Goal: Information Seeking & Learning: Learn about a topic

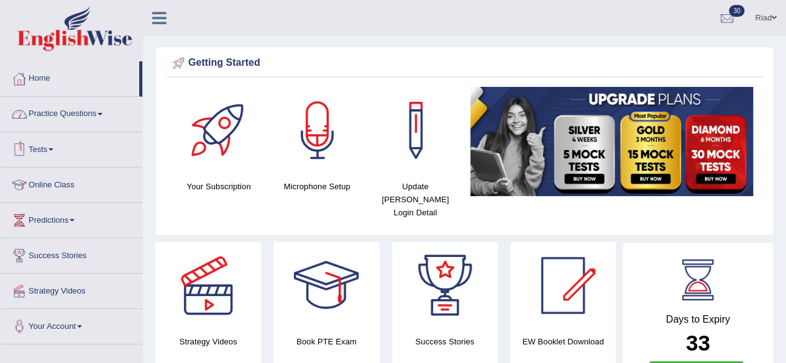
click at [52, 144] on link "Tests" at bounding box center [72, 147] width 142 height 31
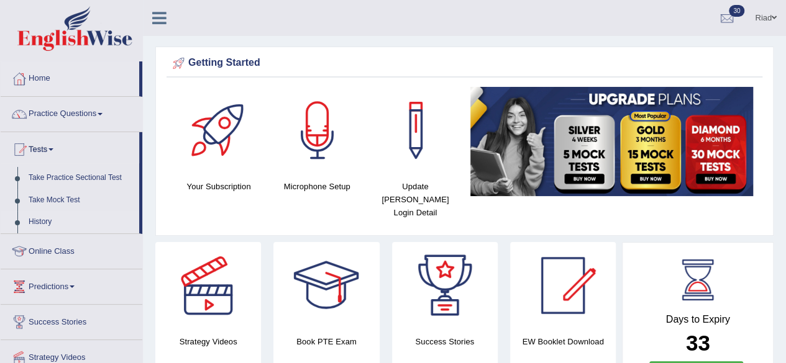
click at [46, 219] on link "History" at bounding box center [81, 222] width 116 height 22
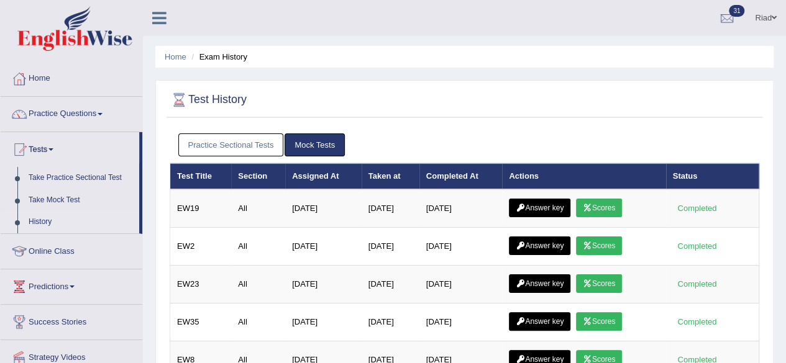
click at [237, 136] on link "Practice Sectional Tests" at bounding box center [231, 145] width 106 height 23
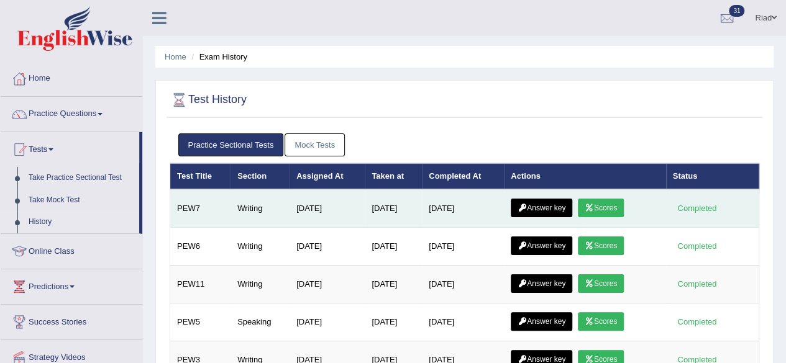
click at [601, 200] on link "Scores" at bounding box center [601, 208] width 46 height 19
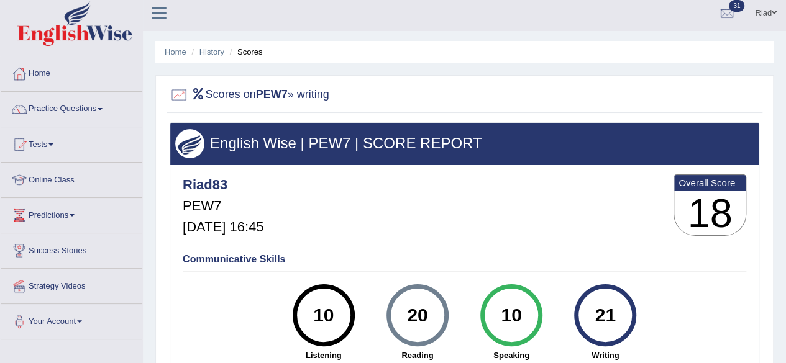
scroll to position [3, 0]
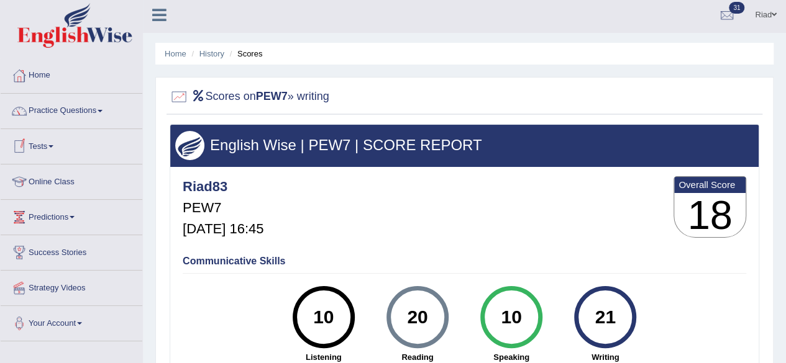
click at [51, 143] on link "Tests" at bounding box center [72, 144] width 142 height 31
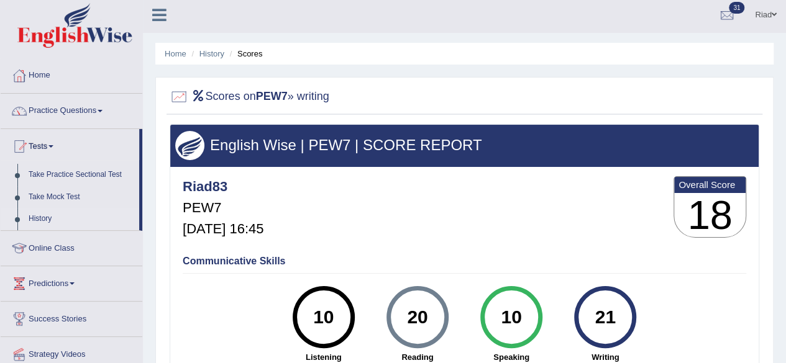
click at [48, 215] on link "History" at bounding box center [81, 219] width 116 height 22
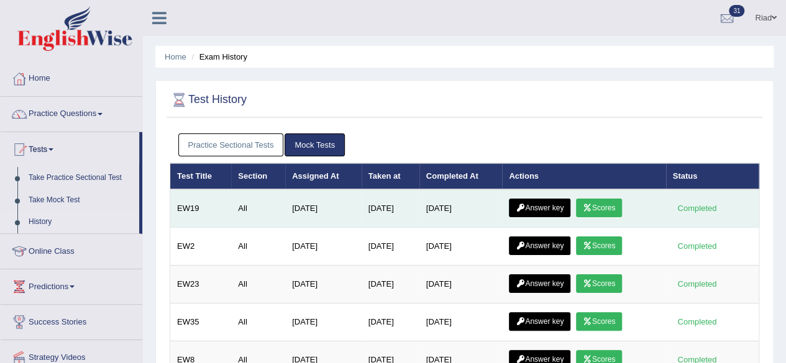
click at [537, 200] on link "Answer key" at bounding box center [539, 208] width 61 height 19
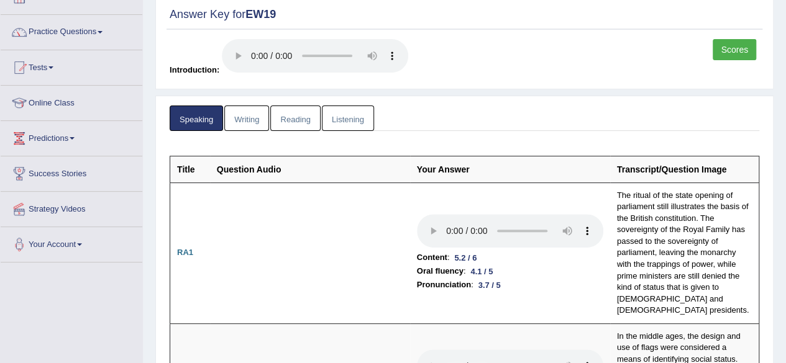
scroll to position [83, 0]
click at [44, 63] on link "Tests" at bounding box center [72, 65] width 142 height 31
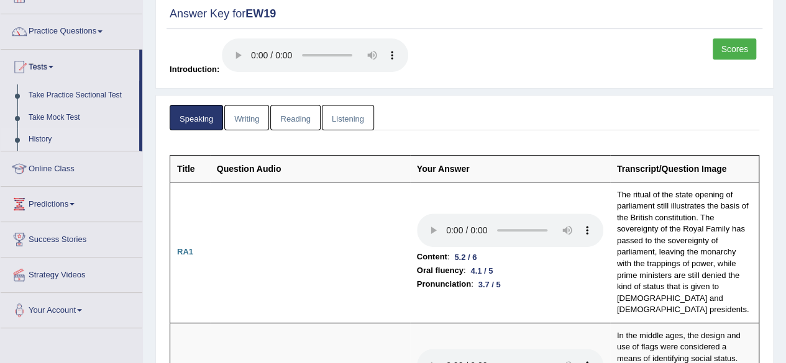
click at [40, 134] on link "History" at bounding box center [81, 140] width 116 height 22
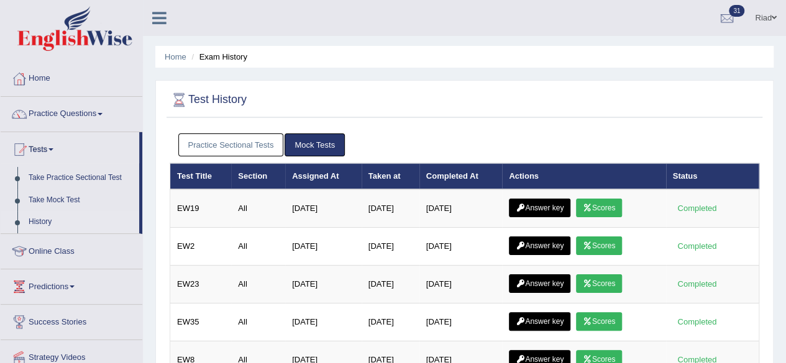
click at [224, 140] on link "Practice Sectional Tests" at bounding box center [231, 145] width 106 height 23
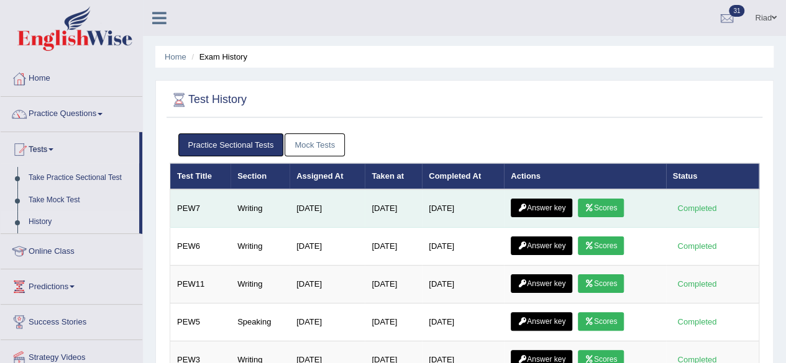
click at [547, 206] on link "Answer key" at bounding box center [540, 208] width 61 height 19
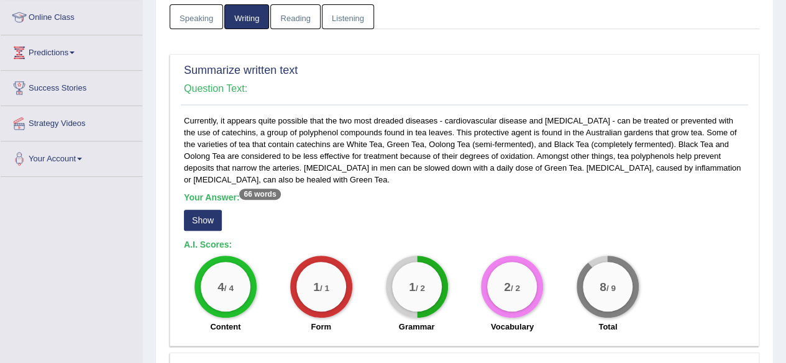
scroll to position [168, 0]
click at [208, 215] on button "Show" at bounding box center [203, 219] width 38 height 21
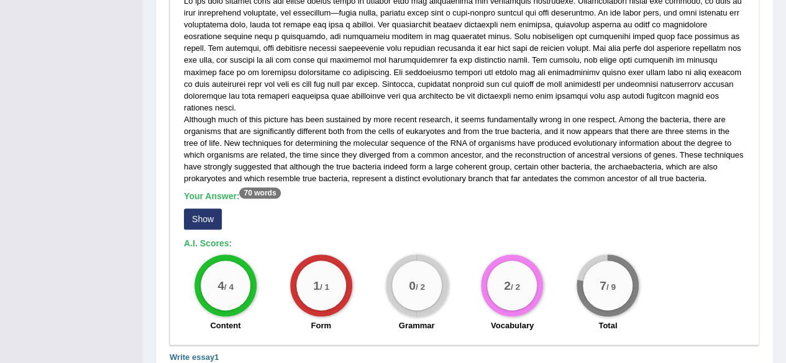
scroll to position [598, 0]
click at [206, 208] on button "Show" at bounding box center [203, 218] width 38 height 21
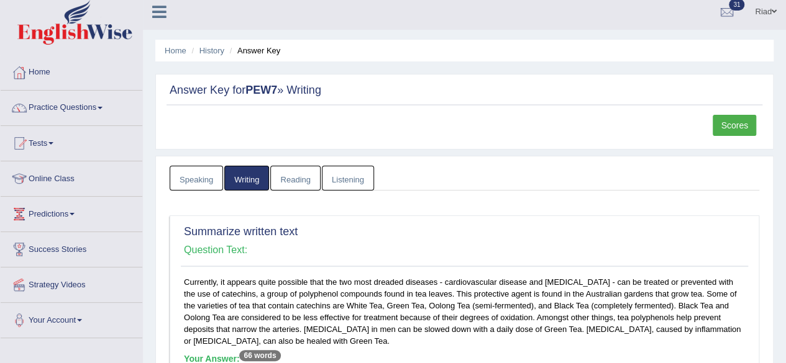
scroll to position [0, 0]
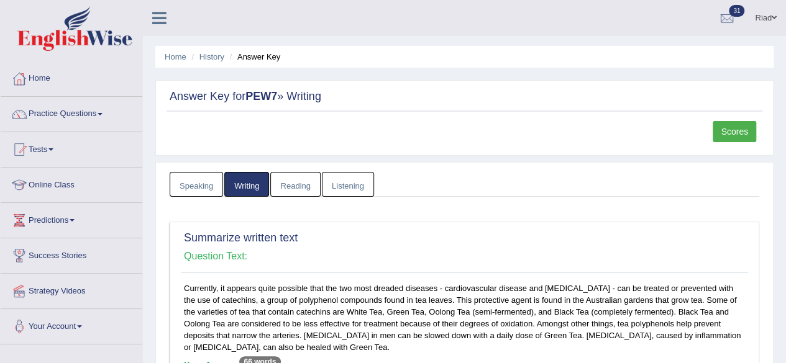
click at [58, 290] on link "Strategy Videos" at bounding box center [72, 289] width 142 height 31
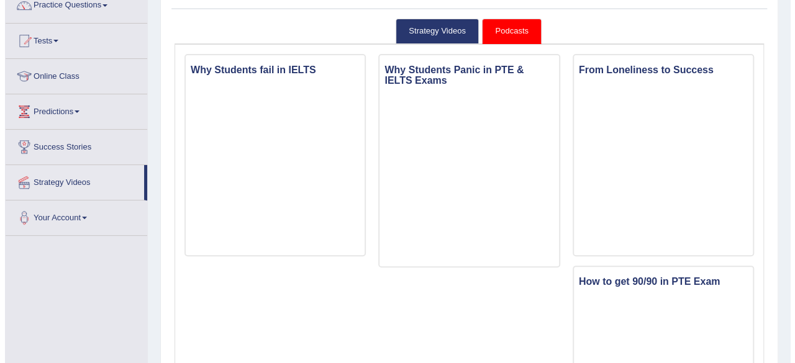
scroll to position [109, 0]
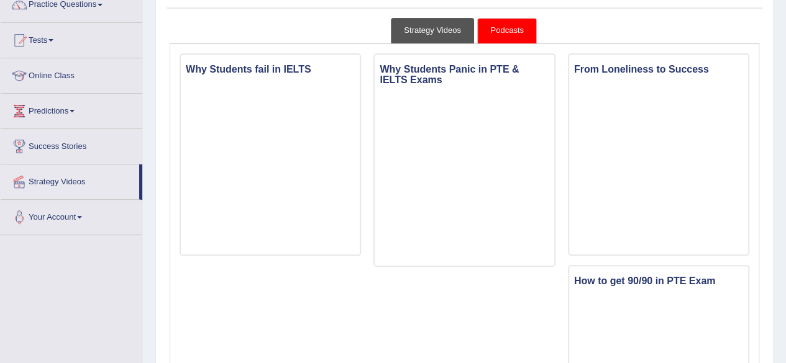
click at [416, 24] on link "Strategy Videos" at bounding box center [432, 30] width 83 height 25
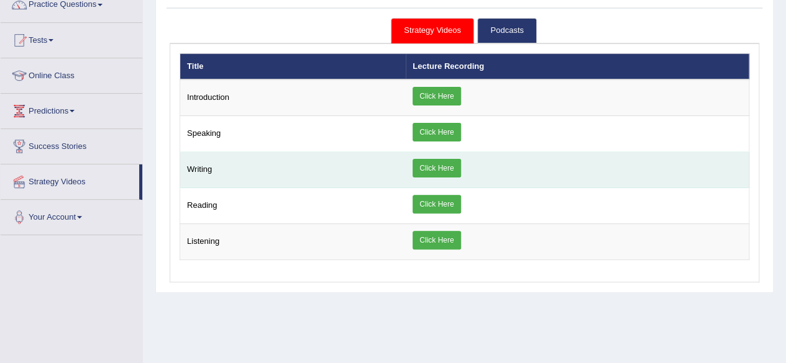
click at [422, 163] on link "Click Here" at bounding box center [436, 168] width 48 height 19
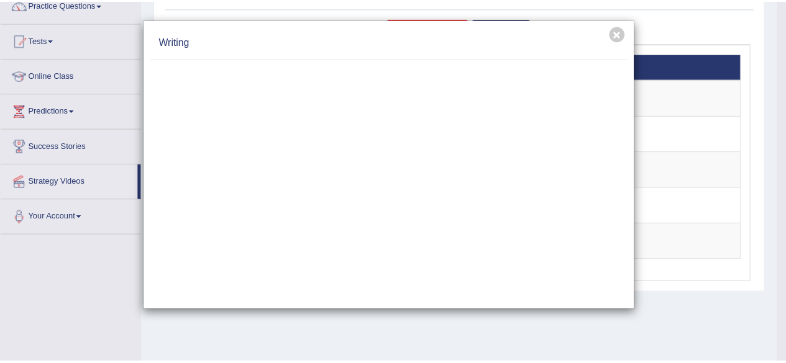
scroll to position [0, 0]
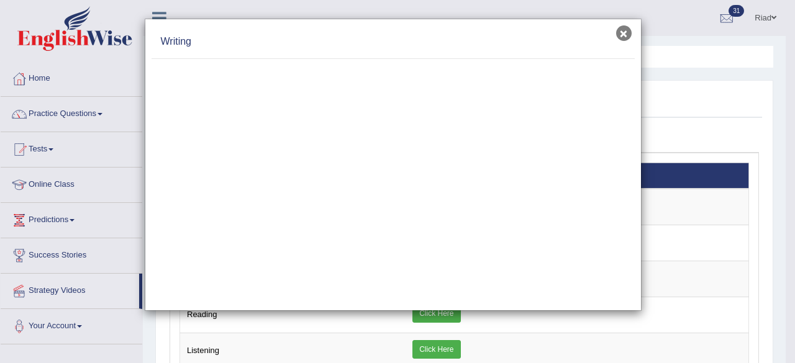
click at [620, 32] on button "×" at bounding box center [624, 33] width 16 height 16
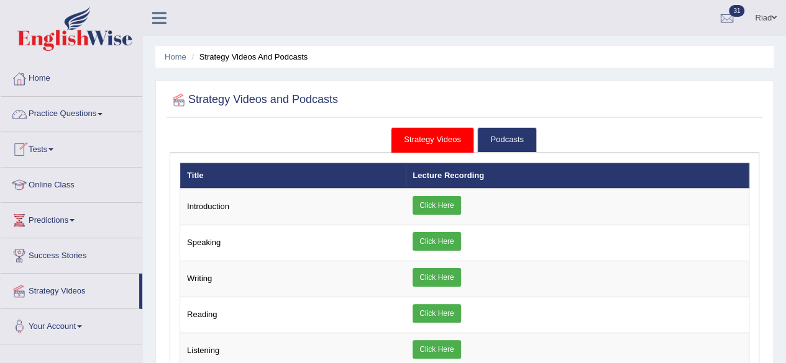
click at [42, 145] on link "Tests" at bounding box center [72, 147] width 142 height 31
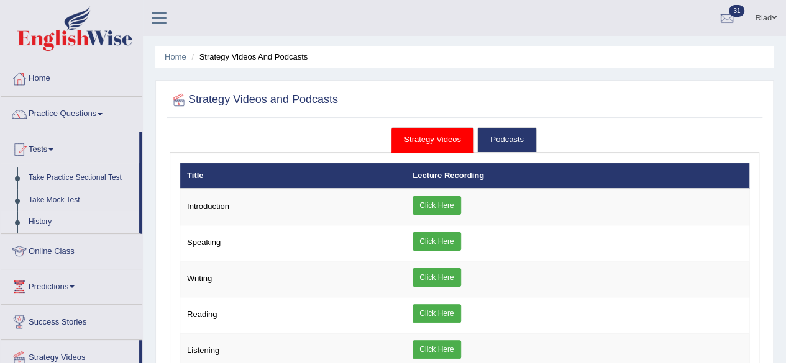
click at [41, 218] on link "History" at bounding box center [81, 222] width 116 height 22
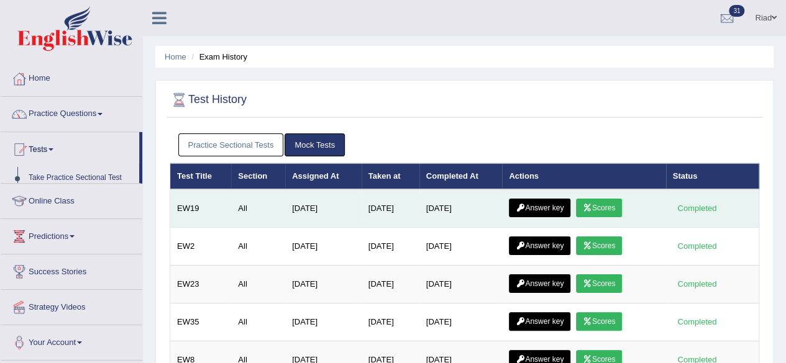
click at [558, 200] on link "Answer key" at bounding box center [539, 208] width 61 height 19
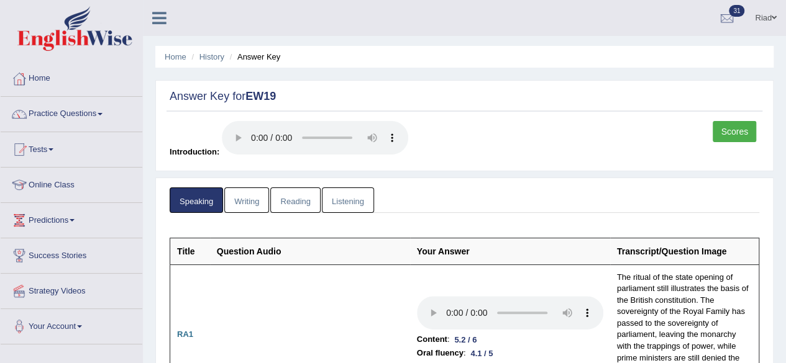
click at [252, 198] on link "Writing" at bounding box center [246, 200] width 45 height 25
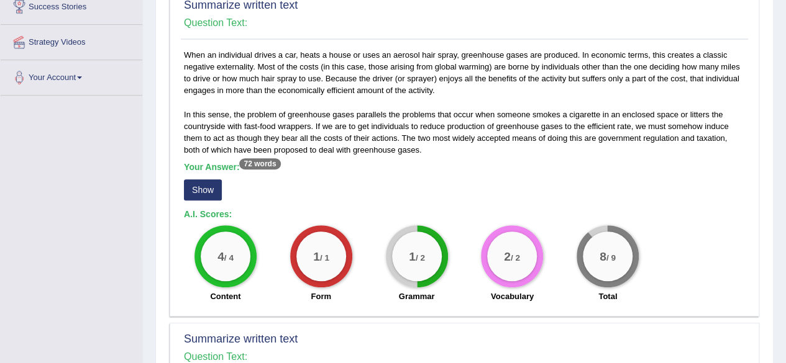
scroll to position [250, 0]
click at [206, 183] on button "Show" at bounding box center [203, 189] width 38 height 21
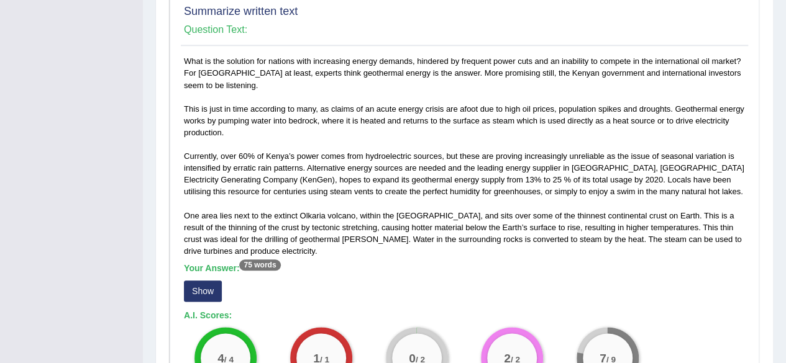
scroll to position [595, 0]
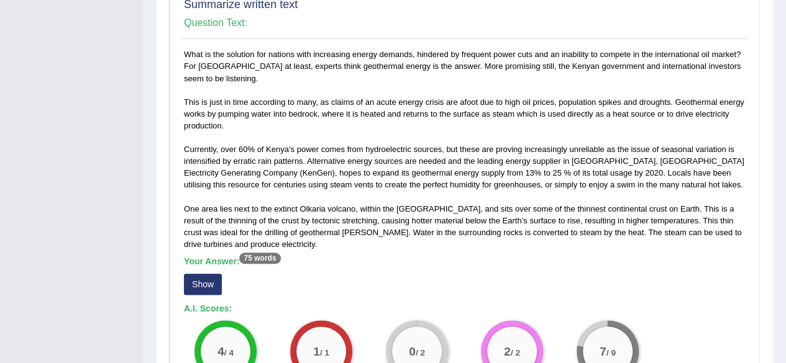
click at [203, 284] on button "Show" at bounding box center [203, 284] width 38 height 21
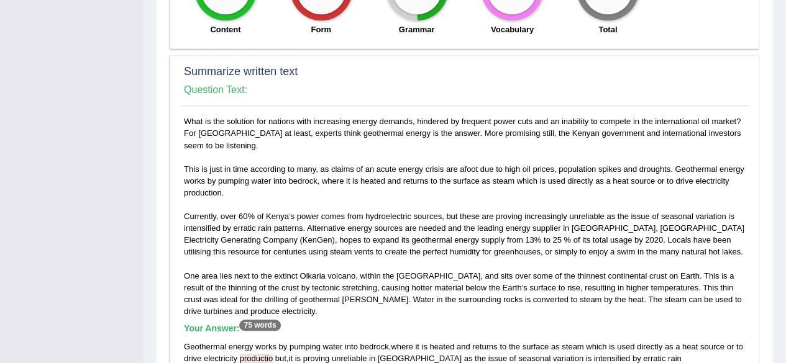
click at [203, 284] on div "What is the solution for nations with increasing energy demands, hindered by fr…" at bounding box center [464, 299] width 567 height 367
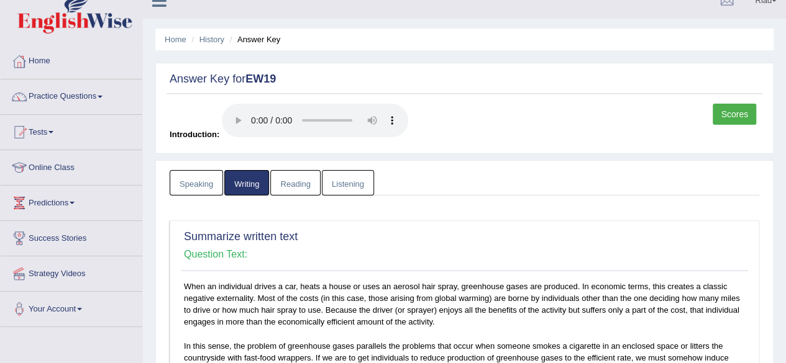
scroll to position [0, 0]
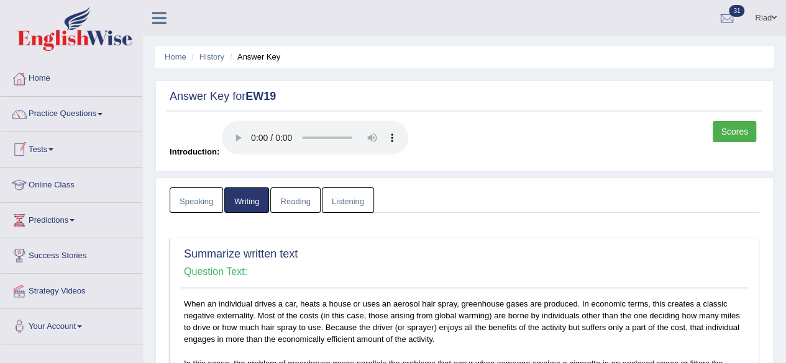
click at [55, 145] on link "Tests" at bounding box center [72, 147] width 142 height 31
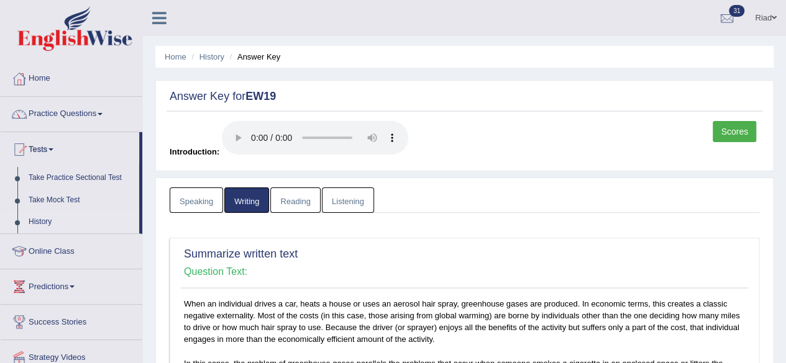
click at [41, 220] on link "History" at bounding box center [81, 222] width 116 height 22
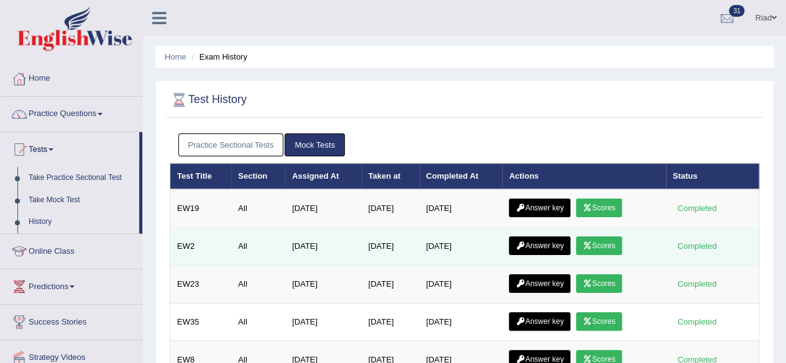
click at [529, 242] on link "Answer key" at bounding box center [539, 246] width 61 height 19
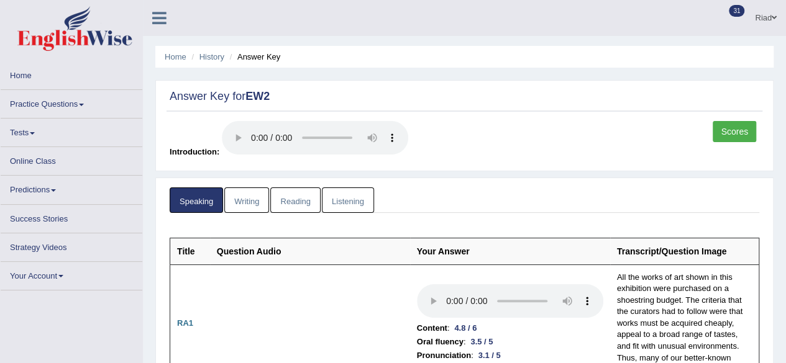
click at [255, 200] on link "Writing" at bounding box center [246, 200] width 45 height 25
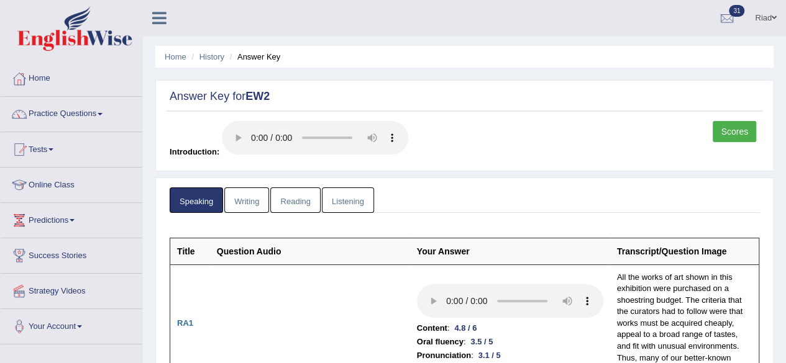
click at [255, 200] on link "Writing" at bounding box center [246, 200] width 45 height 25
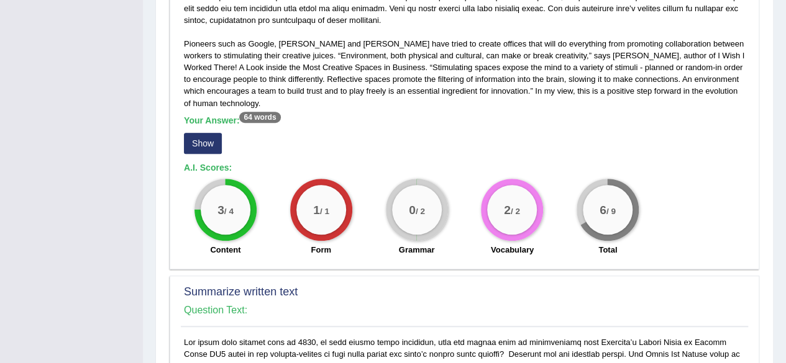
scroll to position [368, 0]
click at [196, 142] on button "Show" at bounding box center [203, 142] width 38 height 21
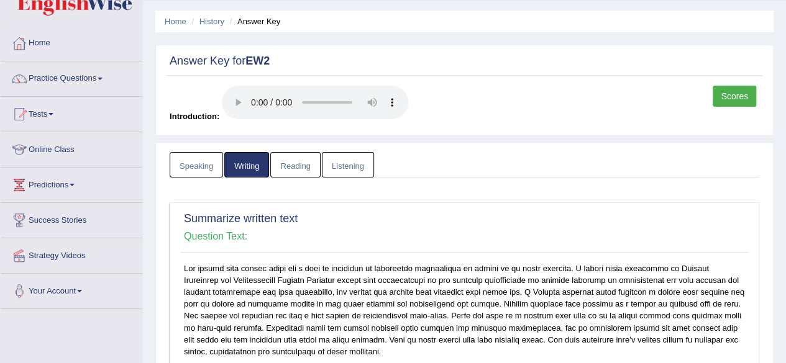
scroll to position [0, 0]
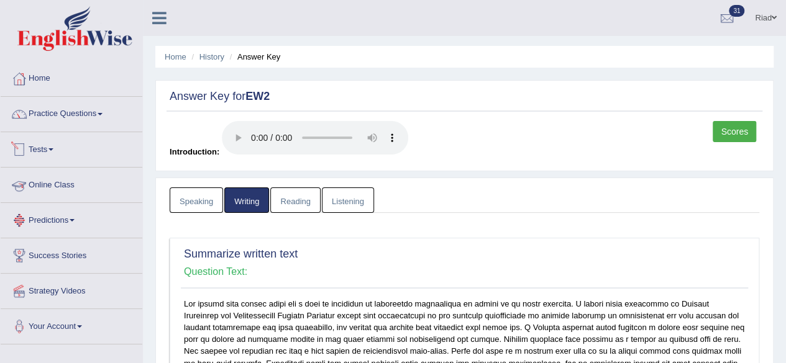
click at [58, 148] on link "Tests" at bounding box center [72, 147] width 142 height 31
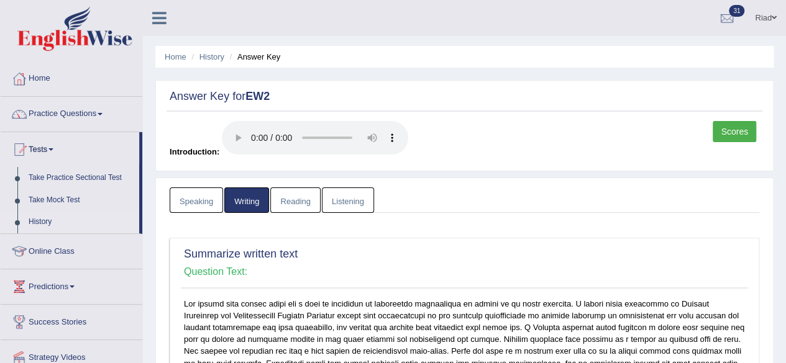
click at [32, 217] on link "History" at bounding box center [81, 222] width 116 height 22
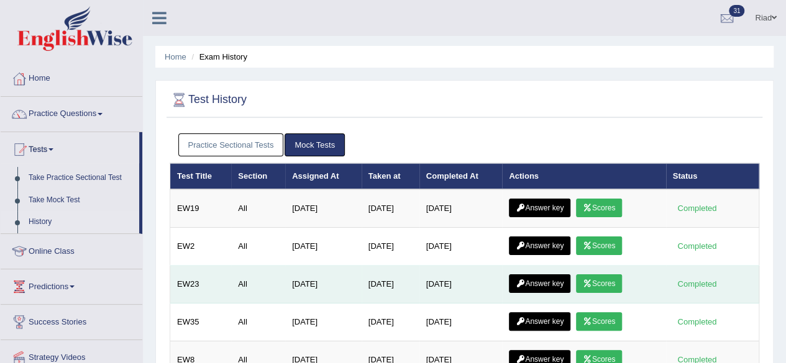
click at [534, 280] on link "Answer key" at bounding box center [539, 283] width 61 height 19
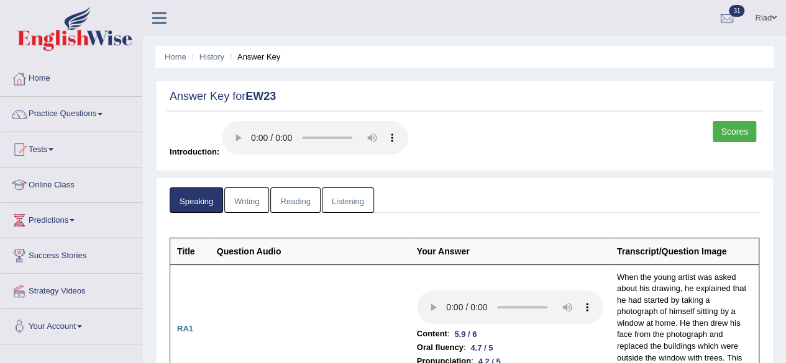
click at [248, 198] on link "Writing" at bounding box center [246, 200] width 45 height 25
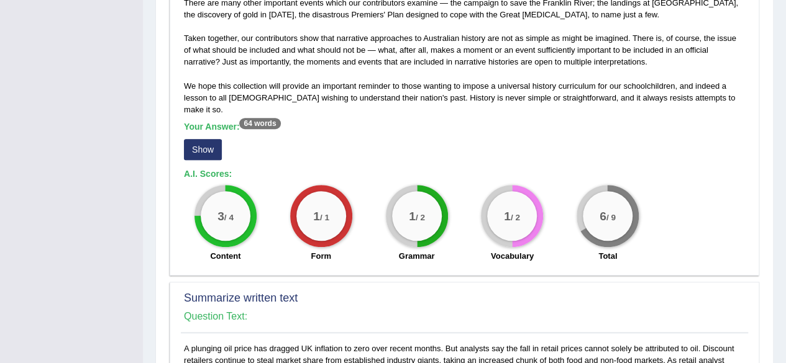
scroll to position [384, 0]
click at [203, 140] on button "Show" at bounding box center [203, 150] width 38 height 21
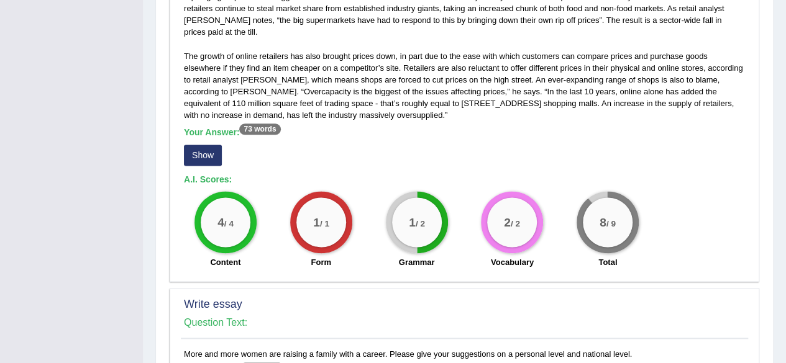
scroll to position [748, 0]
click at [199, 144] on button "Show" at bounding box center [203, 154] width 38 height 21
